Goal: Task Accomplishment & Management: Manage account settings

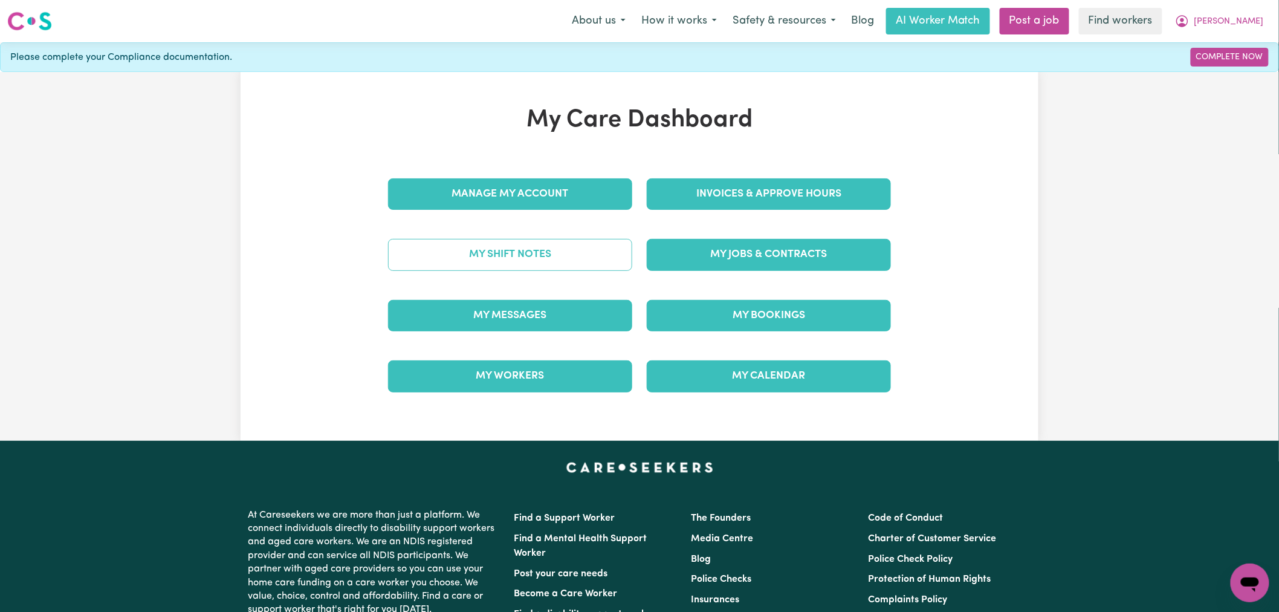
click at [574, 256] on link "My Shift Notes" at bounding box center [510, 254] width 244 height 31
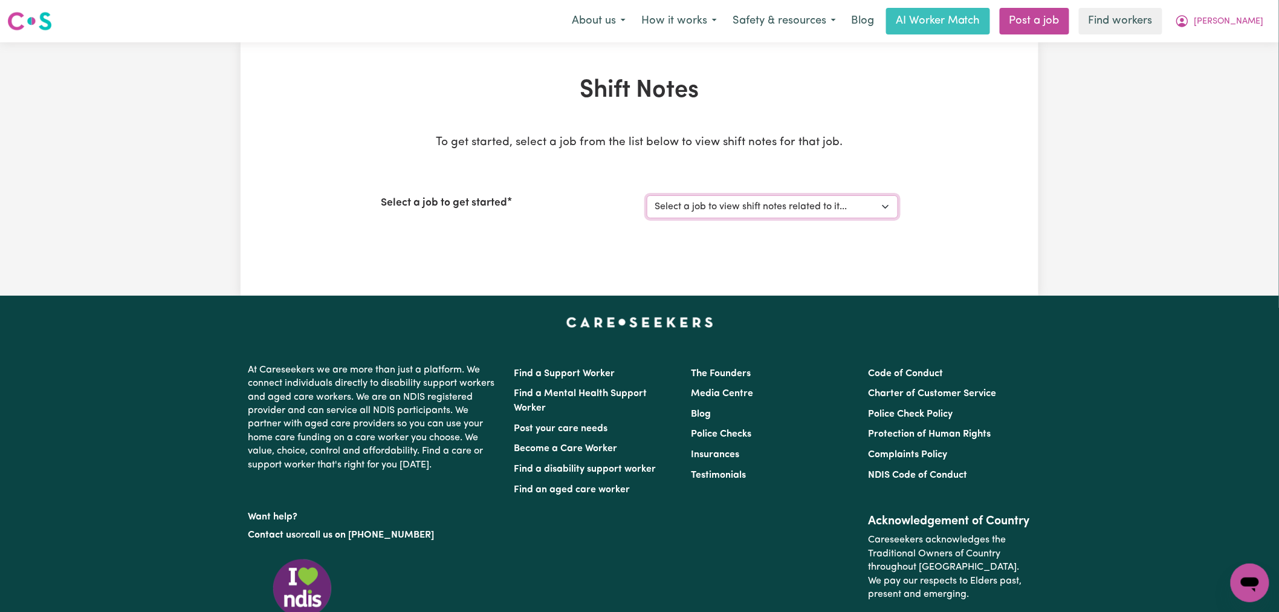
click at [743, 198] on select "Select a job to view shift notes related to it... [DEMOGRAPHIC_DATA] Support Wo…" at bounding box center [772, 206] width 251 height 23
select select "14850"
click at [647, 195] on select "Select a job to view shift notes related to it... [DEMOGRAPHIC_DATA] Support Wo…" at bounding box center [772, 206] width 251 height 23
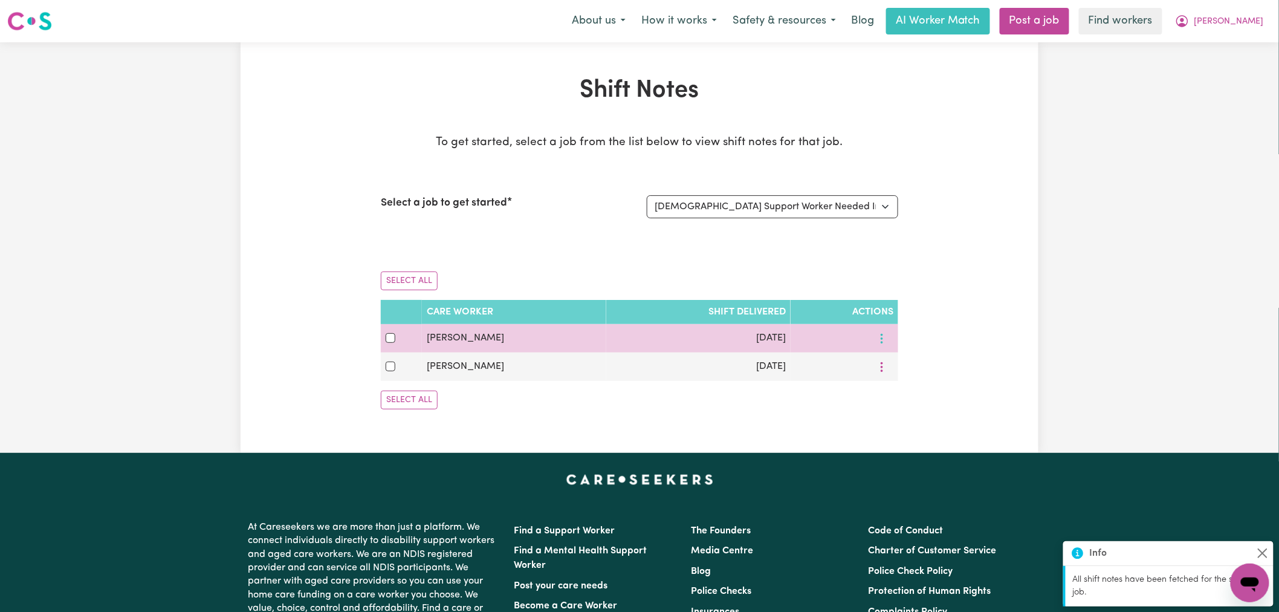
click at [883, 340] on icon "More options" at bounding box center [882, 338] width 12 height 12
click at [914, 361] on span "View Shift Note" at bounding box center [932, 366] width 66 height 10
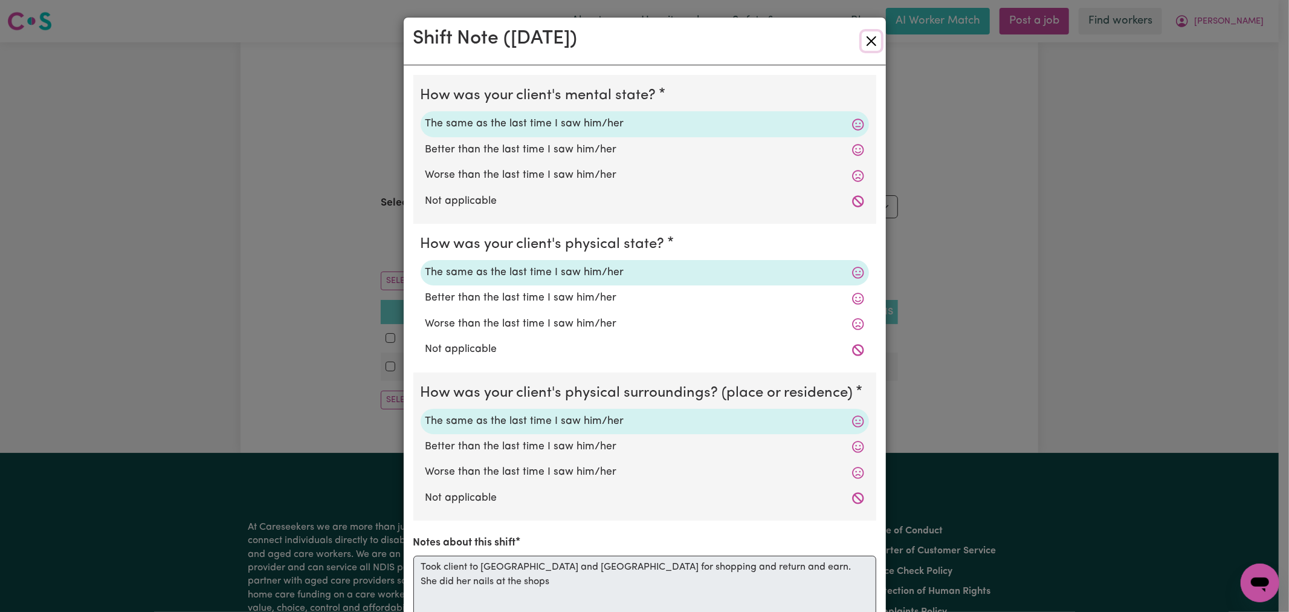
click at [862, 44] on button "Close" at bounding box center [871, 40] width 19 height 19
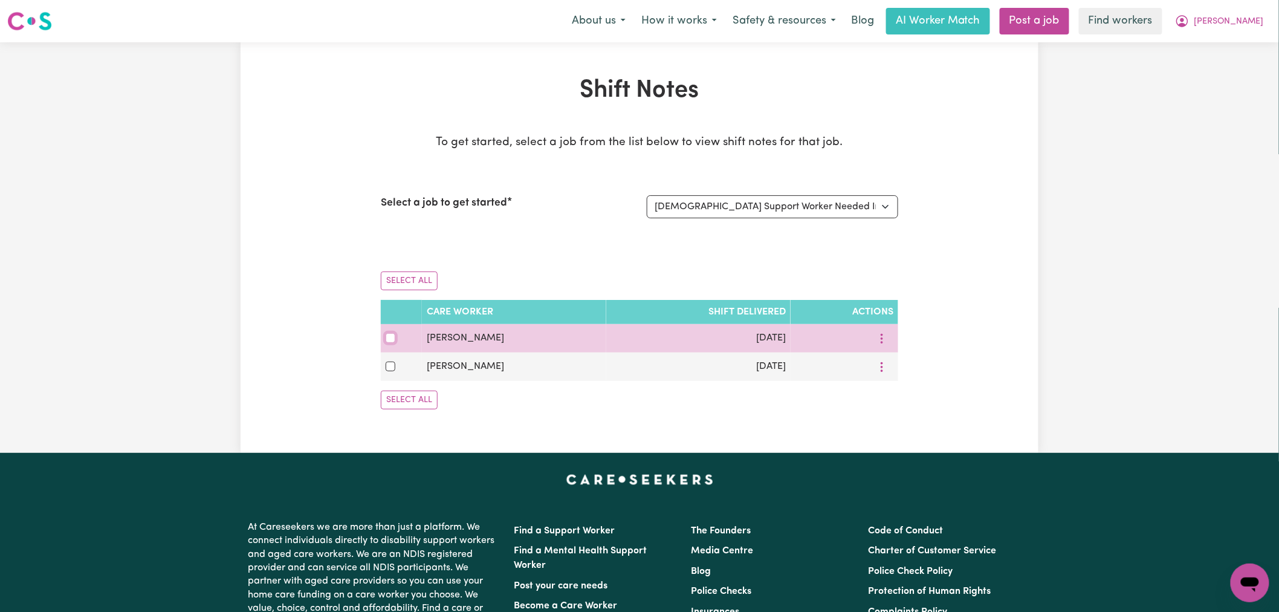
click at [387, 336] on input "checkbox" at bounding box center [391, 338] width 10 height 10
checkbox input "true"
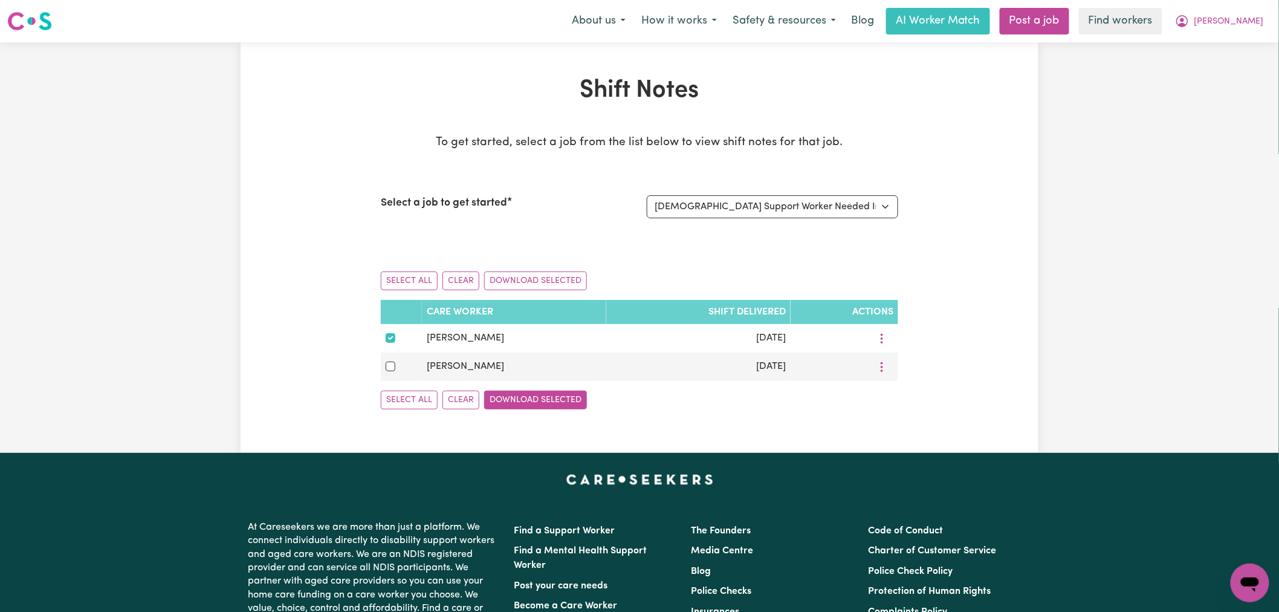
click at [557, 399] on button "Download Selected" at bounding box center [535, 399] width 103 height 19
click at [1255, 19] on span "[PERSON_NAME]" at bounding box center [1228, 21] width 69 height 13
drag, startPoint x: 1257, startPoint y: 31, endPoint x: 1256, endPoint y: 61, distance: 30.3
click at [1256, 61] on link "Logout" at bounding box center [1222, 69] width 95 height 23
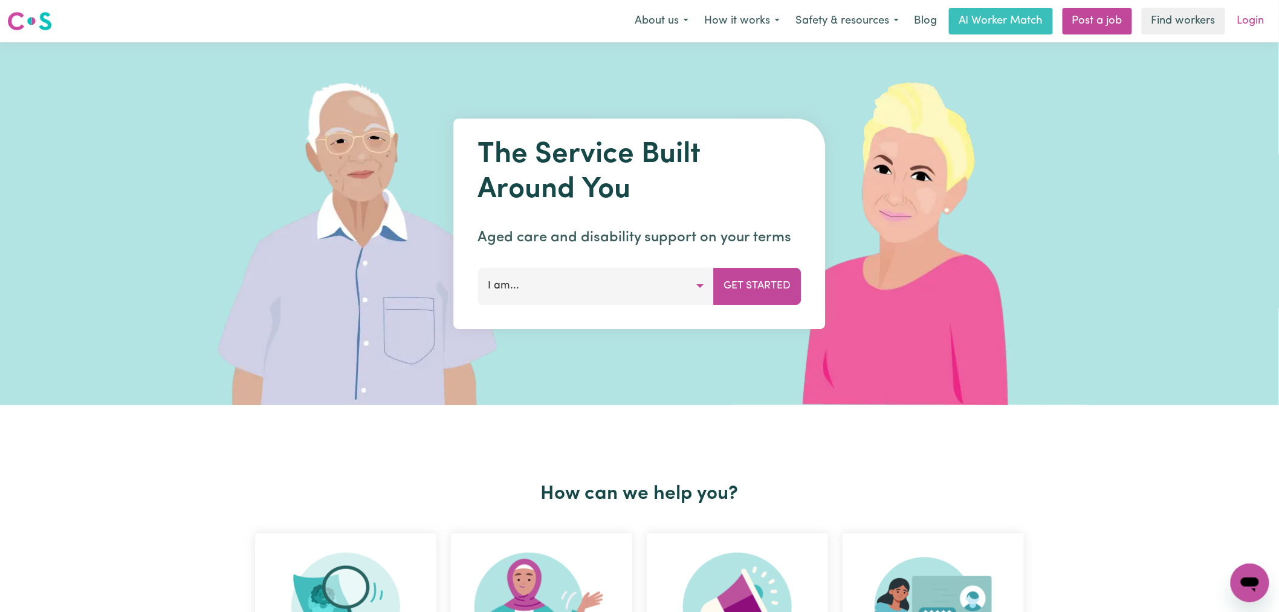
click at [1256, 20] on link "Login" at bounding box center [1251, 21] width 42 height 27
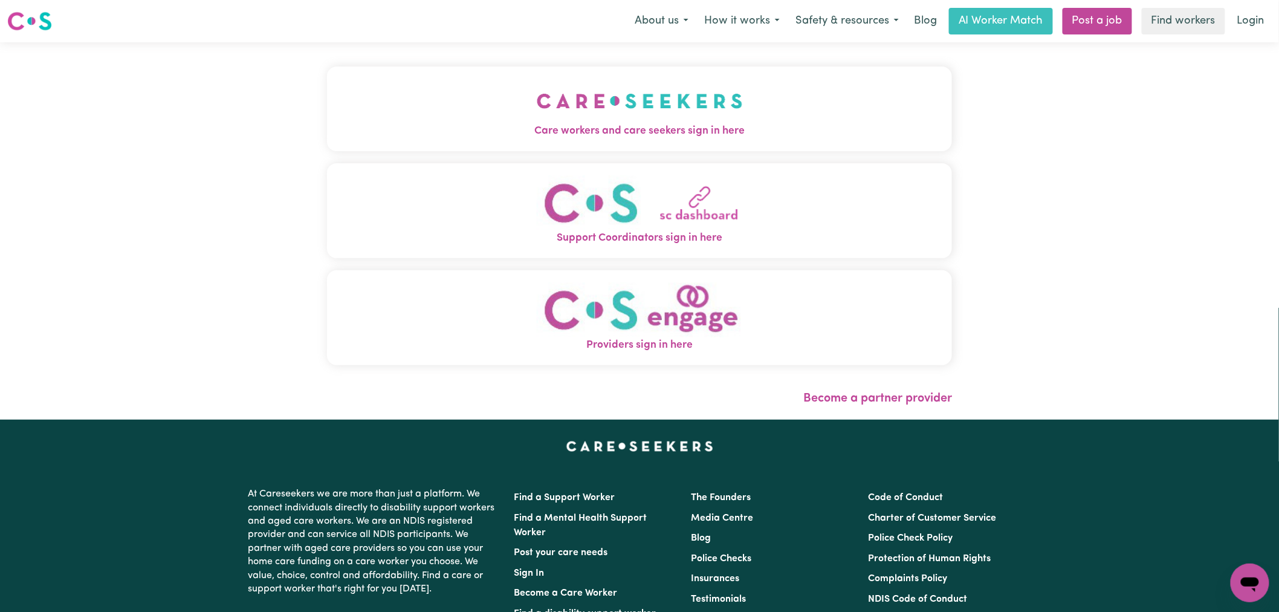
click at [612, 127] on span "Care workers and care seekers sign in here" at bounding box center [639, 131] width 625 height 16
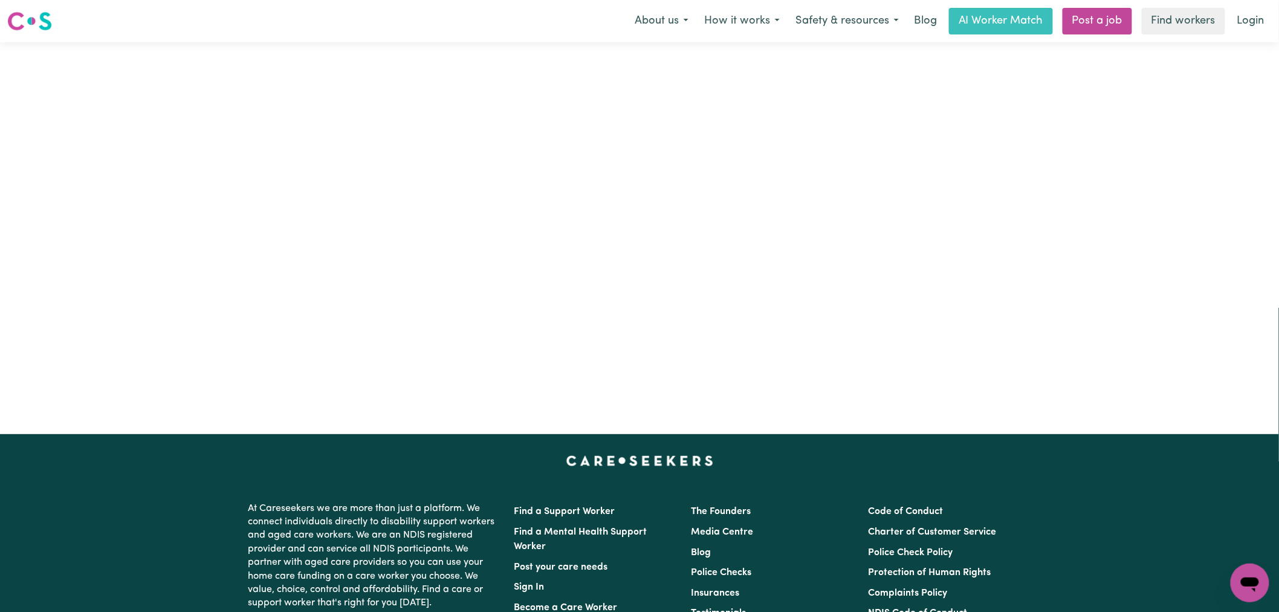
type input "[PERSON_NAME][EMAIL_ADDRESS][DOMAIN_NAME]"
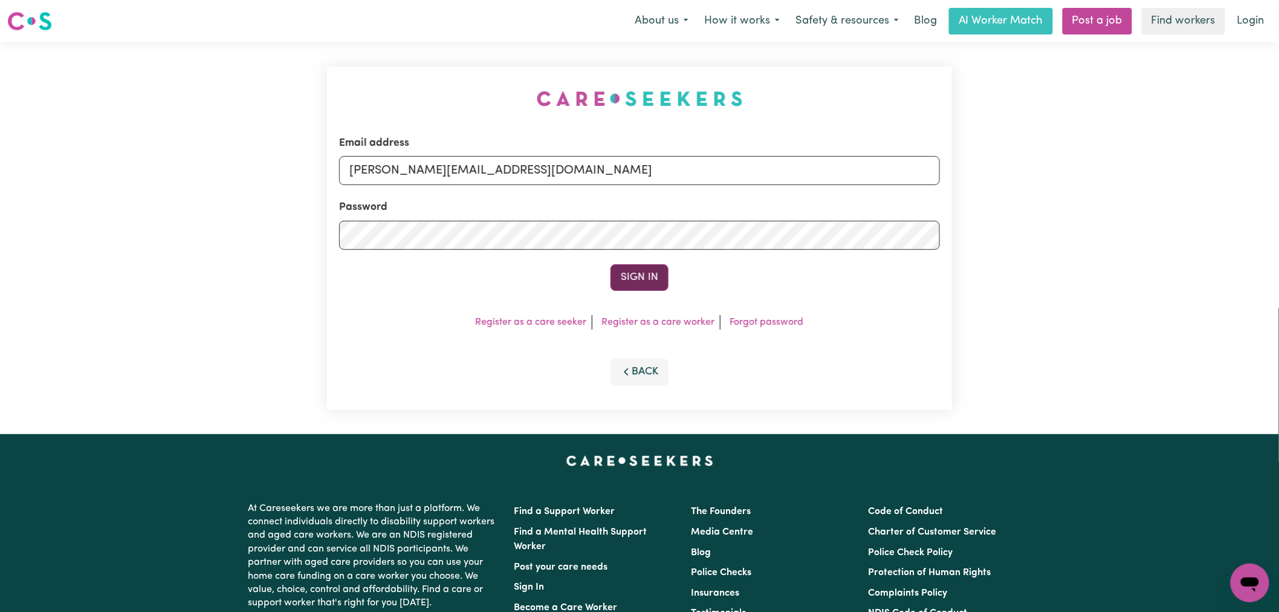
click at [639, 265] on button "Sign In" at bounding box center [639, 277] width 58 height 27
